Goal: Register for event/course

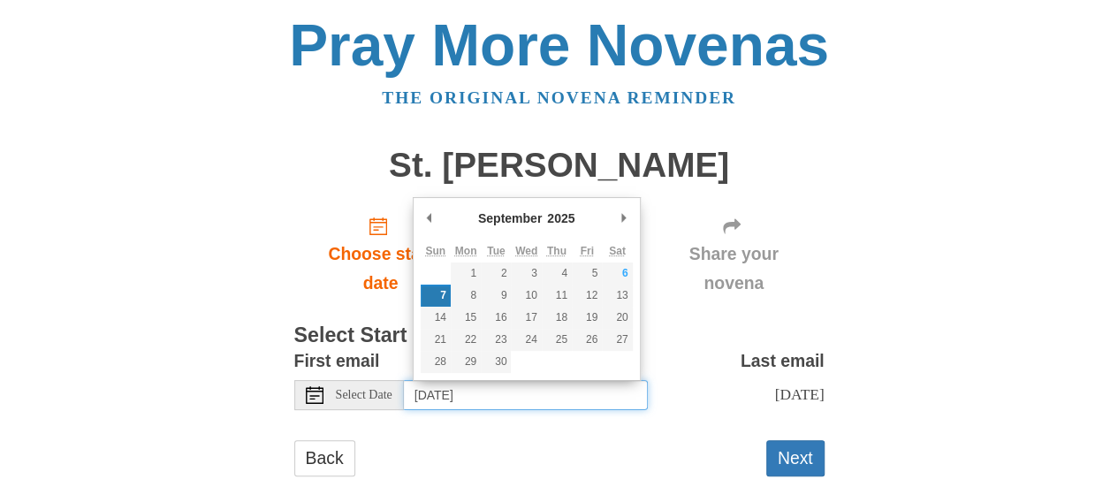
click at [454, 397] on input "[DATE]" at bounding box center [526, 395] width 244 height 30
type input "[DATE]"
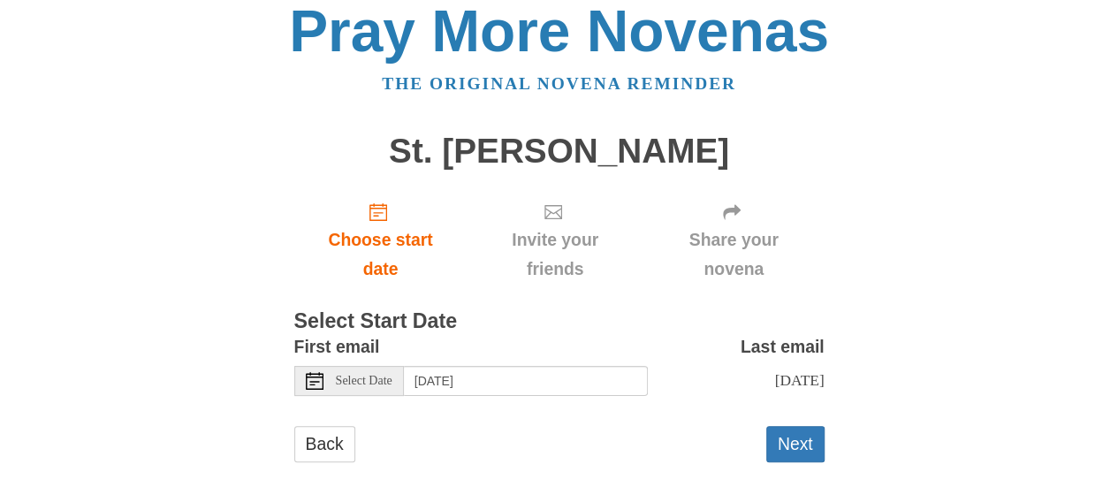
scroll to position [58, 0]
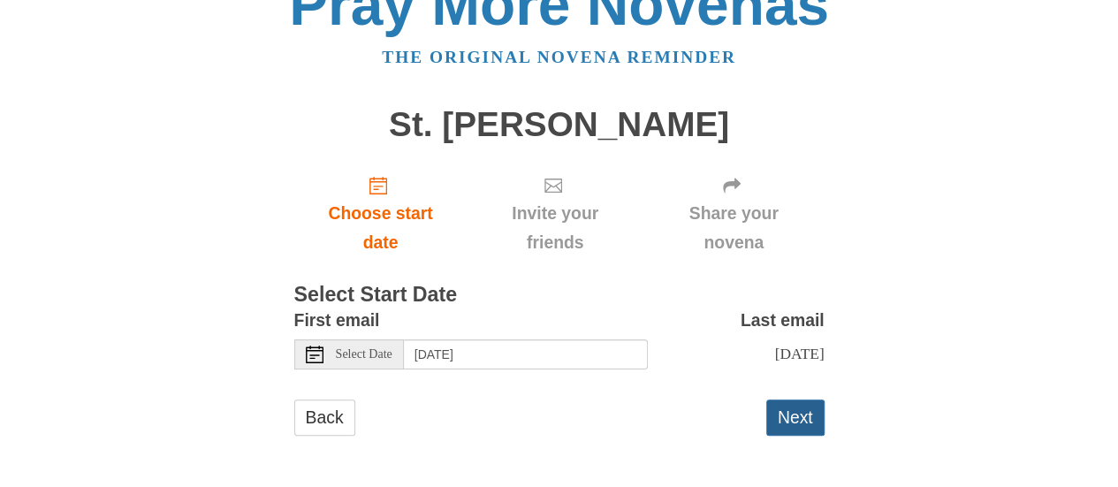
click at [789, 414] on button "Next" at bounding box center [795, 418] width 58 height 36
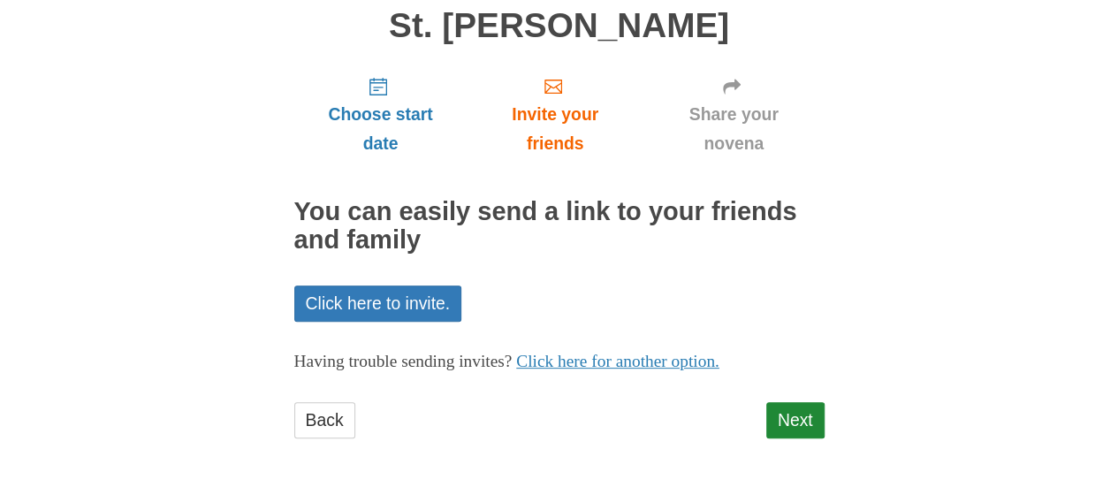
scroll to position [141, 0]
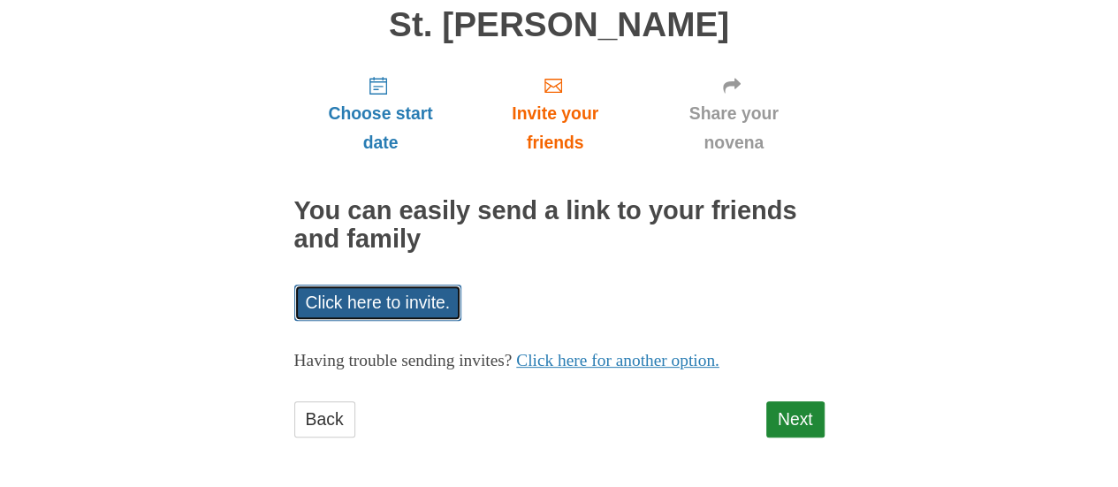
click at [445, 301] on link "Click here to invite." at bounding box center [378, 303] width 168 height 36
click at [802, 242] on h2 "You can easily send a link to your friends and family" at bounding box center [559, 225] width 530 height 57
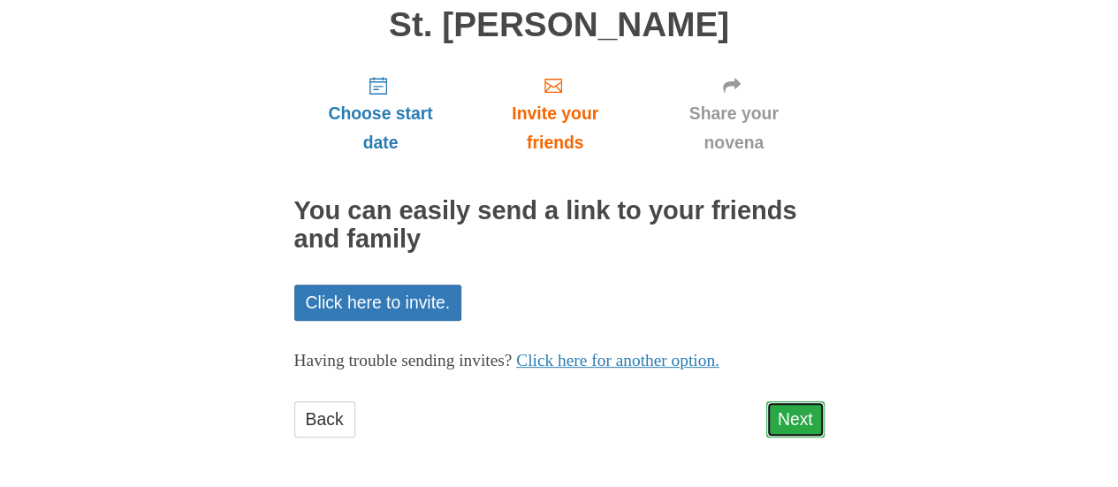
click at [803, 418] on link "Next" at bounding box center [795, 419] width 58 height 36
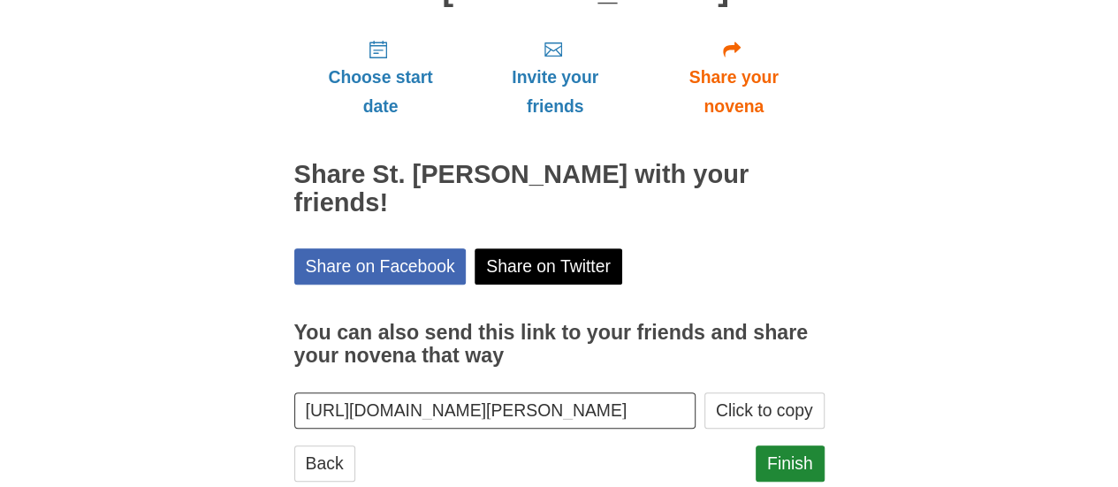
scroll to position [193, 0]
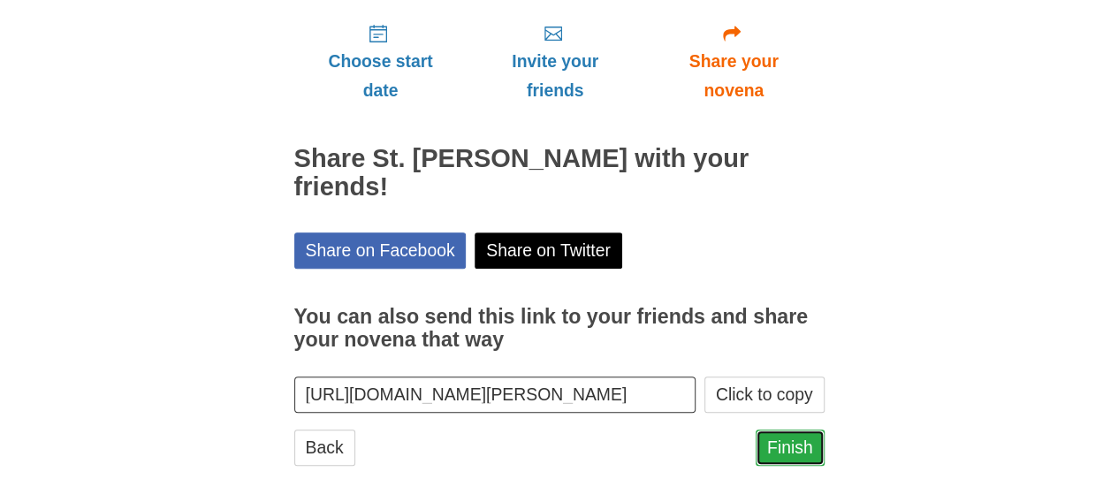
click at [791, 430] on link "Finish" at bounding box center [790, 448] width 69 height 36
